Goal: Register for event/course

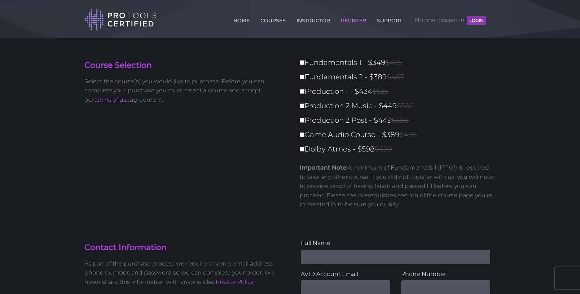
scroll to position [1, 0]
click at [301, 59] on label "Fundamentals 1 - $349 $425" at bounding box center [400, 62] width 200 height 13
click at [301, 60] on input "Fundamentals 1 - $349 $425" at bounding box center [302, 62] width 5 height 5
checkbox input "true"
type input "349"
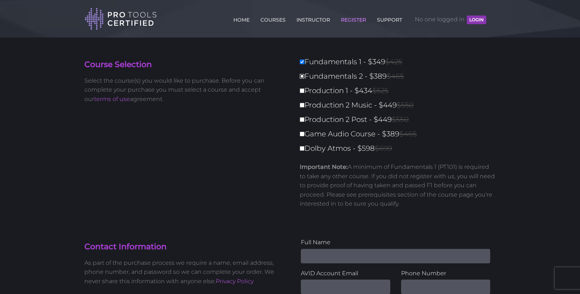
click at [302, 76] on input "Fundamentals 2 - $389 $465" at bounding box center [302, 76] width 5 height 5
checkbox input "true"
type input "738"
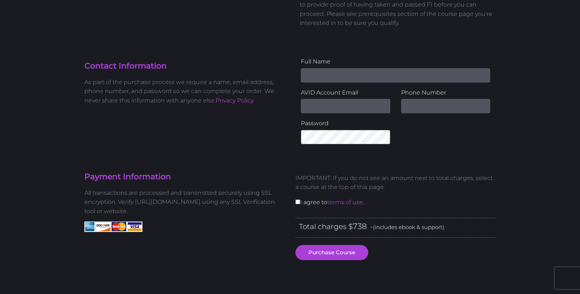
scroll to position [179, 0]
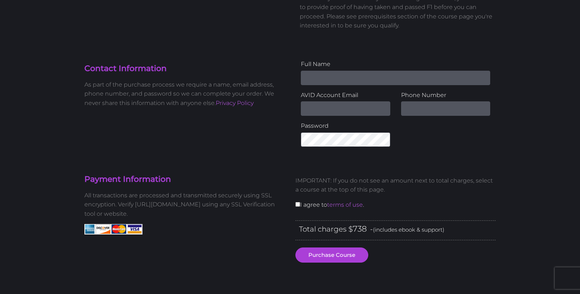
click at [327, 79] on input "Name" at bounding box center [396, 78] width 190 height 14
type input "[PERSON_NAME]"
click at [370, 105] on input "Email Address" at bounding box center [346, 108] width 90 height 14
type input "[DOMAIN_NAME][EMAIL_ADDRESS][PERSON_NAME][DOMAIN_NAME]"
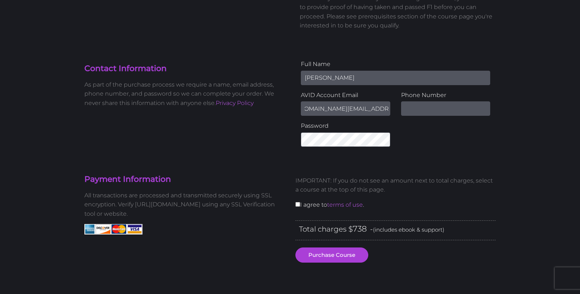
click at [430, 112] on input "text" at bounding box center [446, 108] width 90 height 14
type input "[PHONE_NUMBER]"
click at [296, 206] on input "checkbox" at bounding box center [298, 204] width 5 height 5
checkbox input "true"
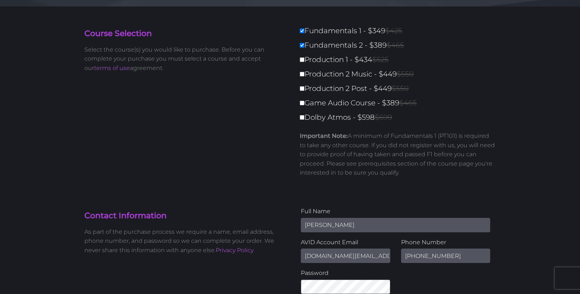
scroll to position [29, 0]
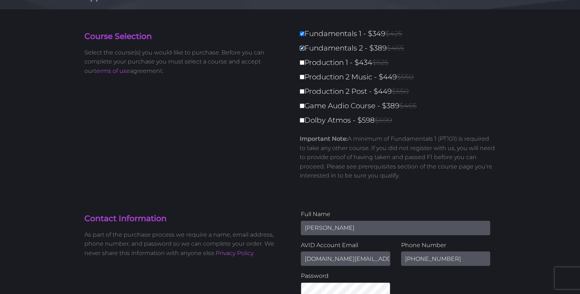
click at [301, 48] on input "Fundamentals 2 - $389 $465" at bounding box center [302, 48] width 5 height 5
checkbox input "false"
type input "349"
click at [301, 33] on input "Fundamentals 1 - $349 $425" at bounding box center [302, 33] width 5 height 5
checkbox input "false"
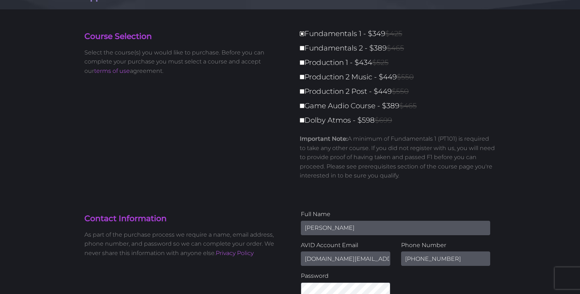
type input "0"
